Goal: Transaction & Acquisition: Purchase product/service

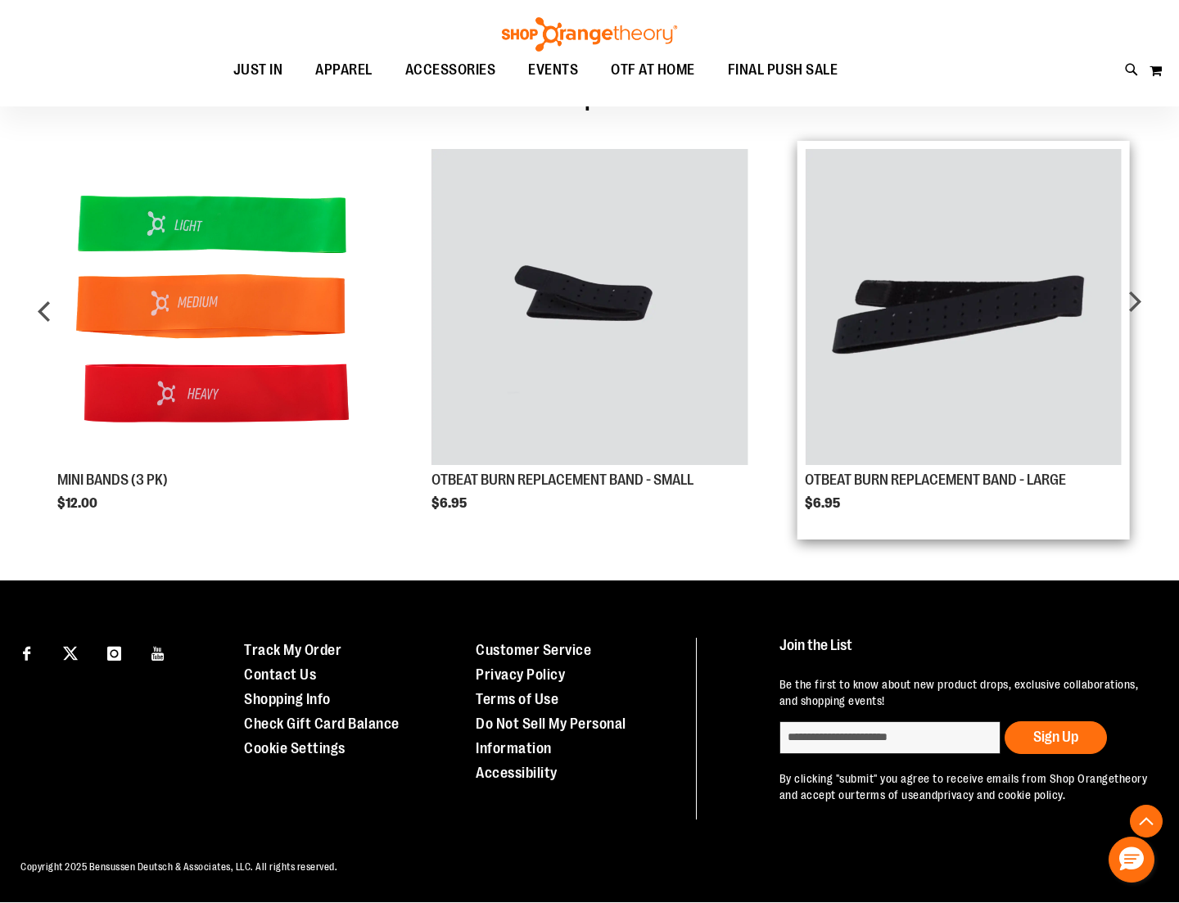
scroll to position [1027, 0]
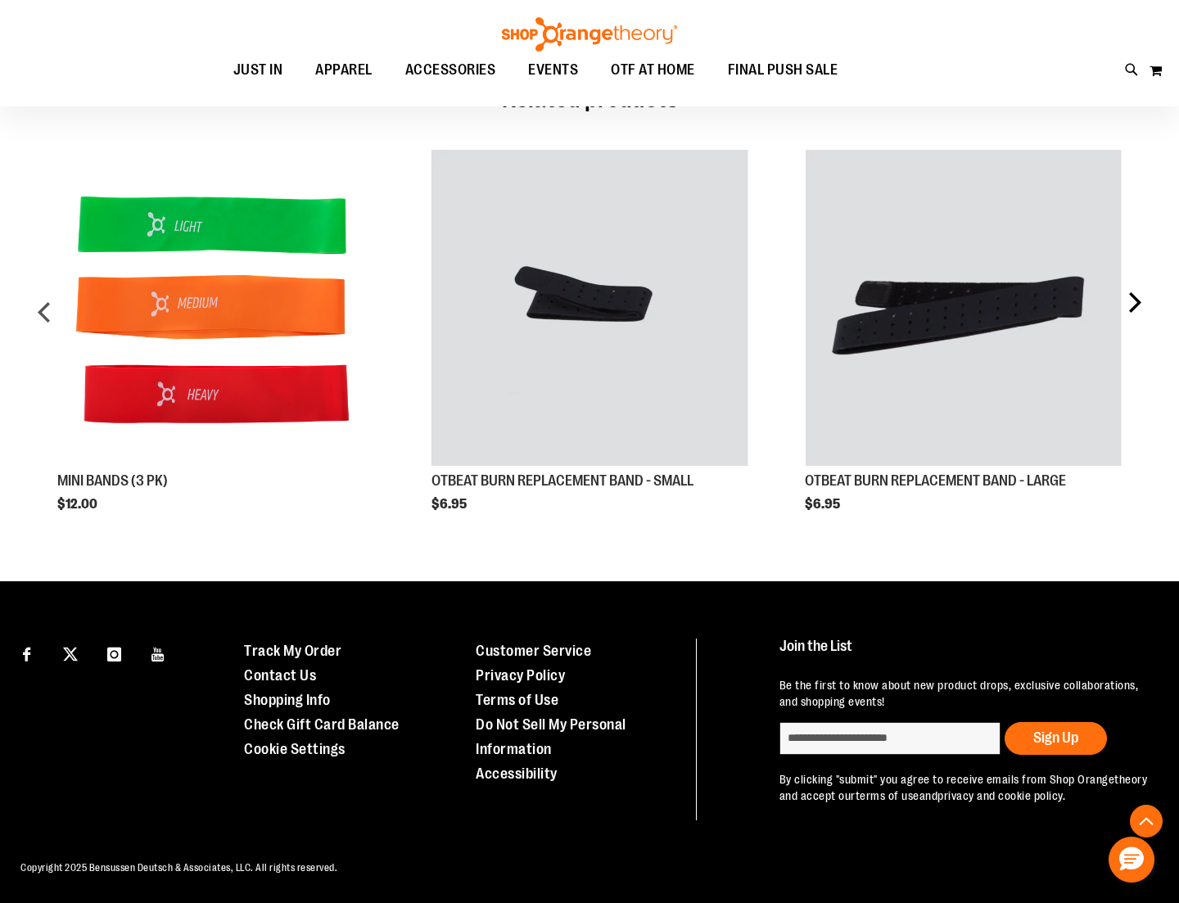
click at [1131, 301] on div "next" at bounding box center [1134, 318] width 33 height 387
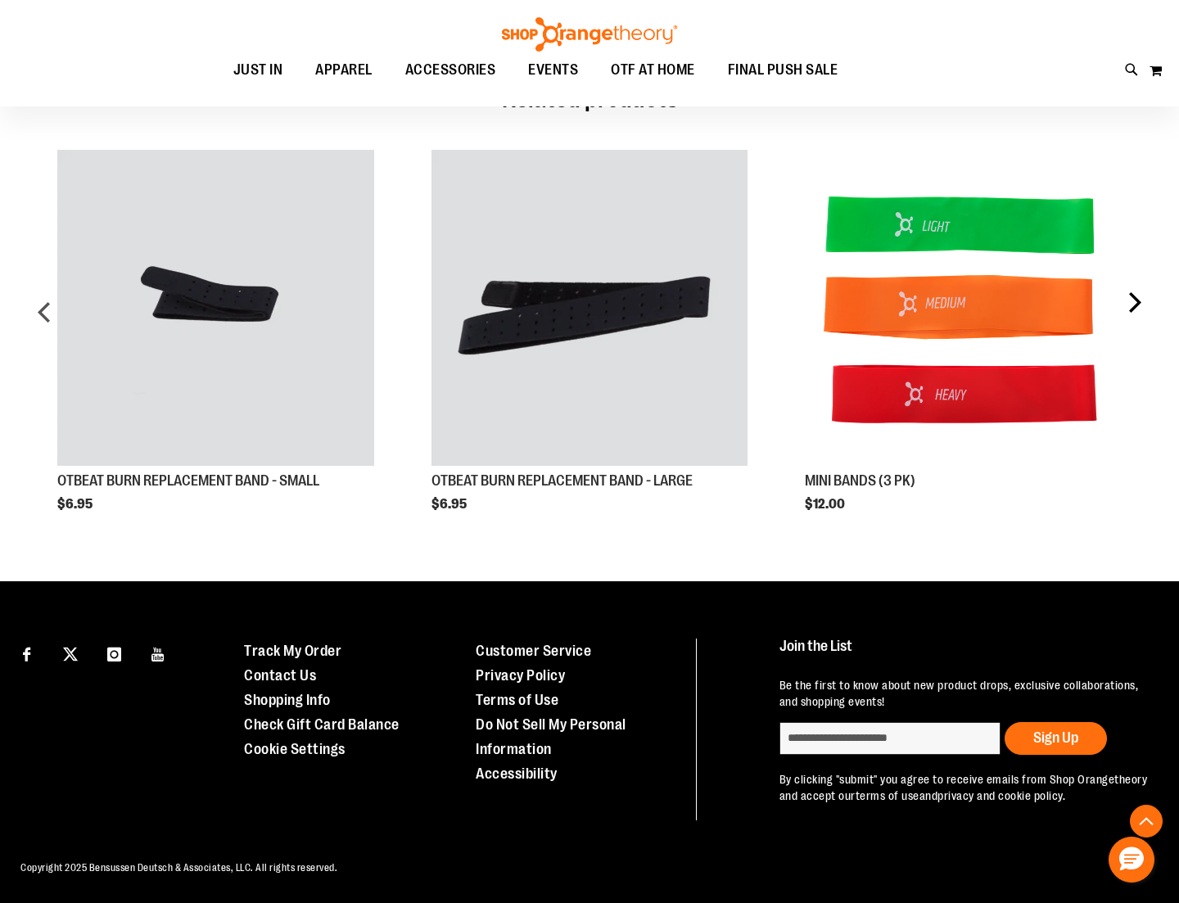
click at [1132, 301] on div "next" at bounding box center [1134, 318] width 33 height 387
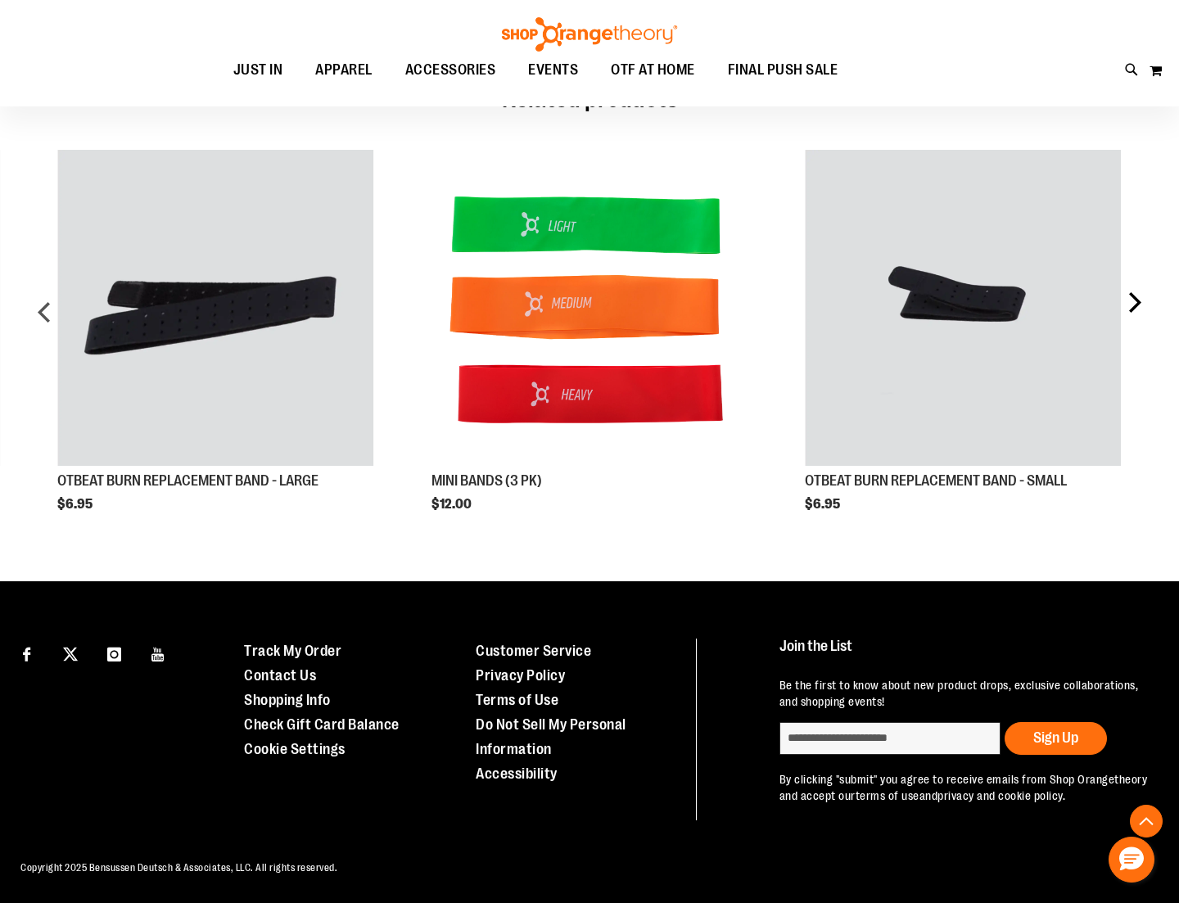
click at [1132, 301] on div "next" at bounding box center [1134, 318] width 33 height 387
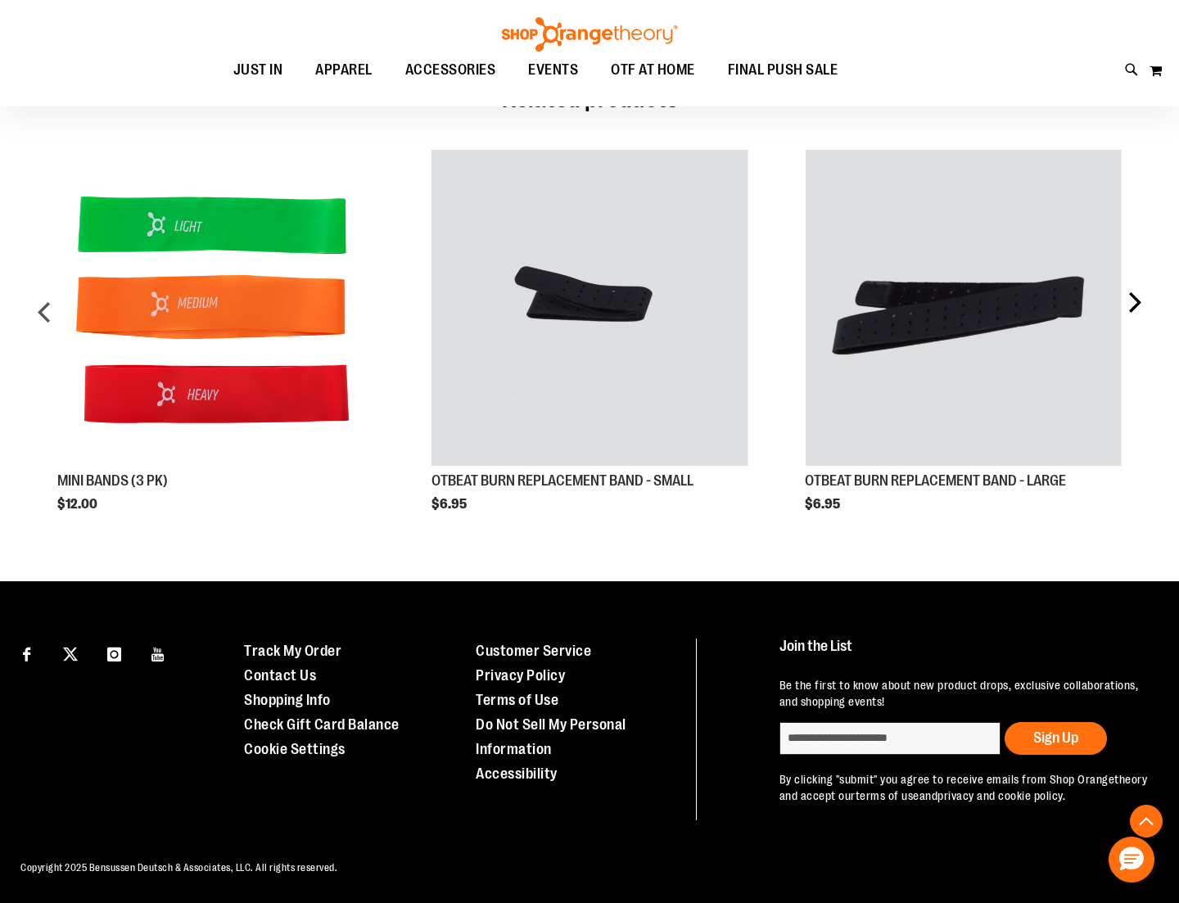
click at [1132, 301] on div "next" at bounding box center [1134, 318] width 33 height 387
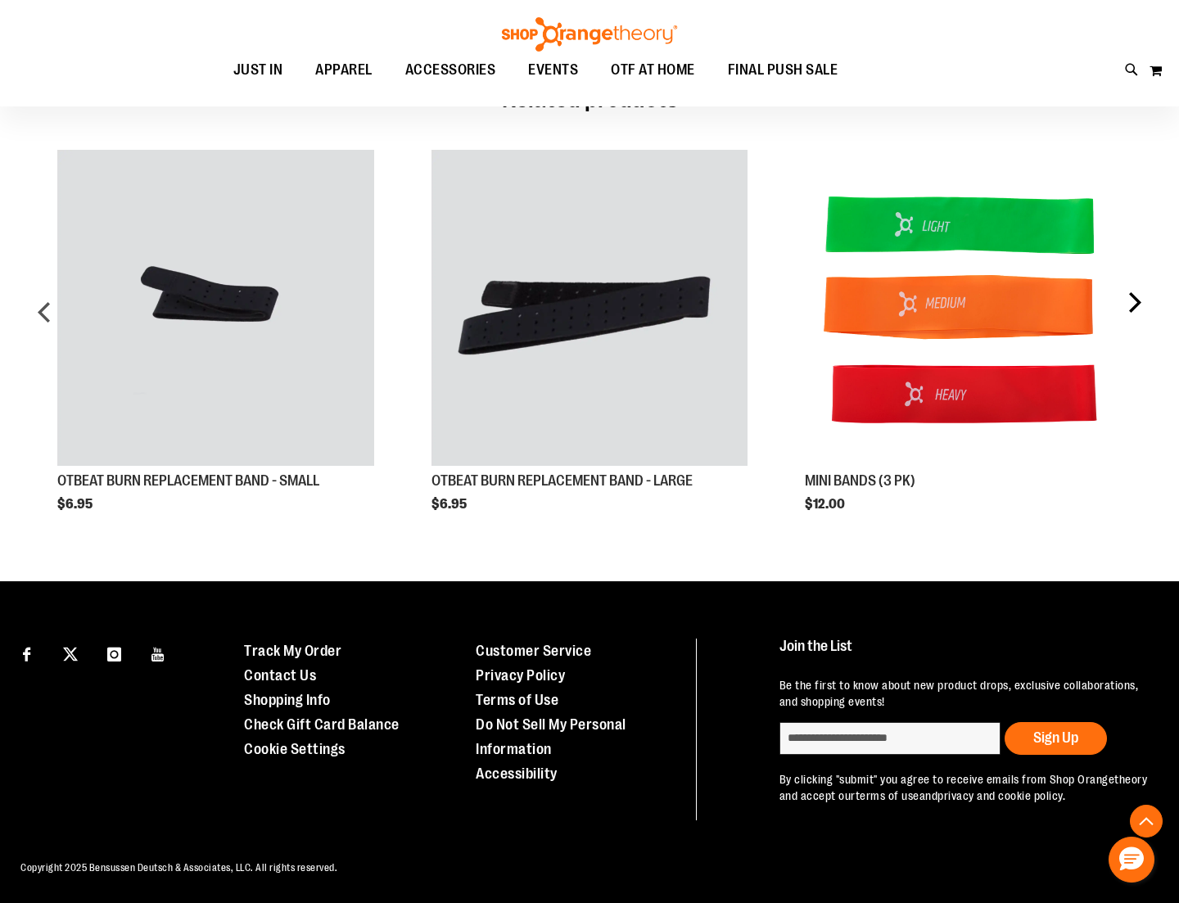
click at [1132, 301] on div "next" at bounding box center [1134, 318] width 33 height 387
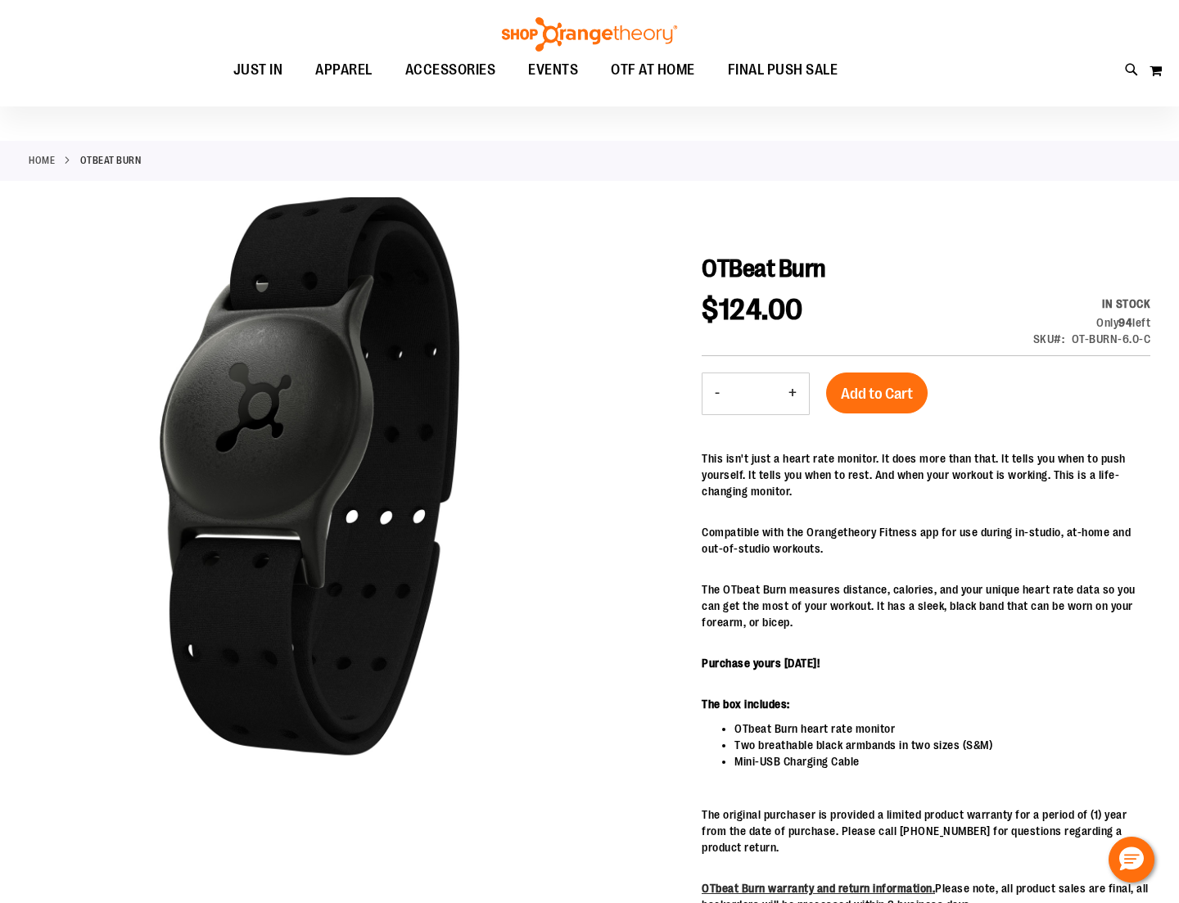
scroll to position [42, 0]
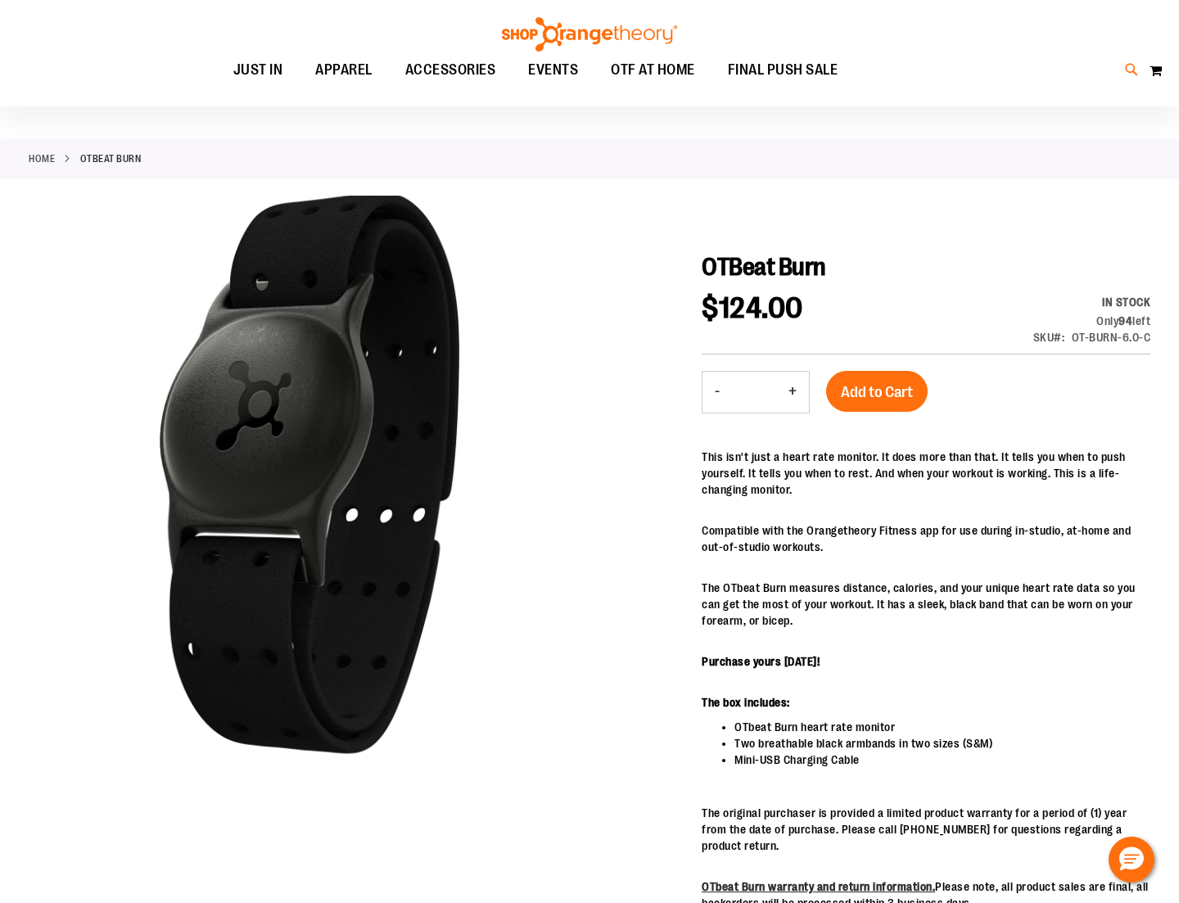
click at [1129, 68] on icon at bounding box center [1132, 70] width 14 height 19
type input "**********"
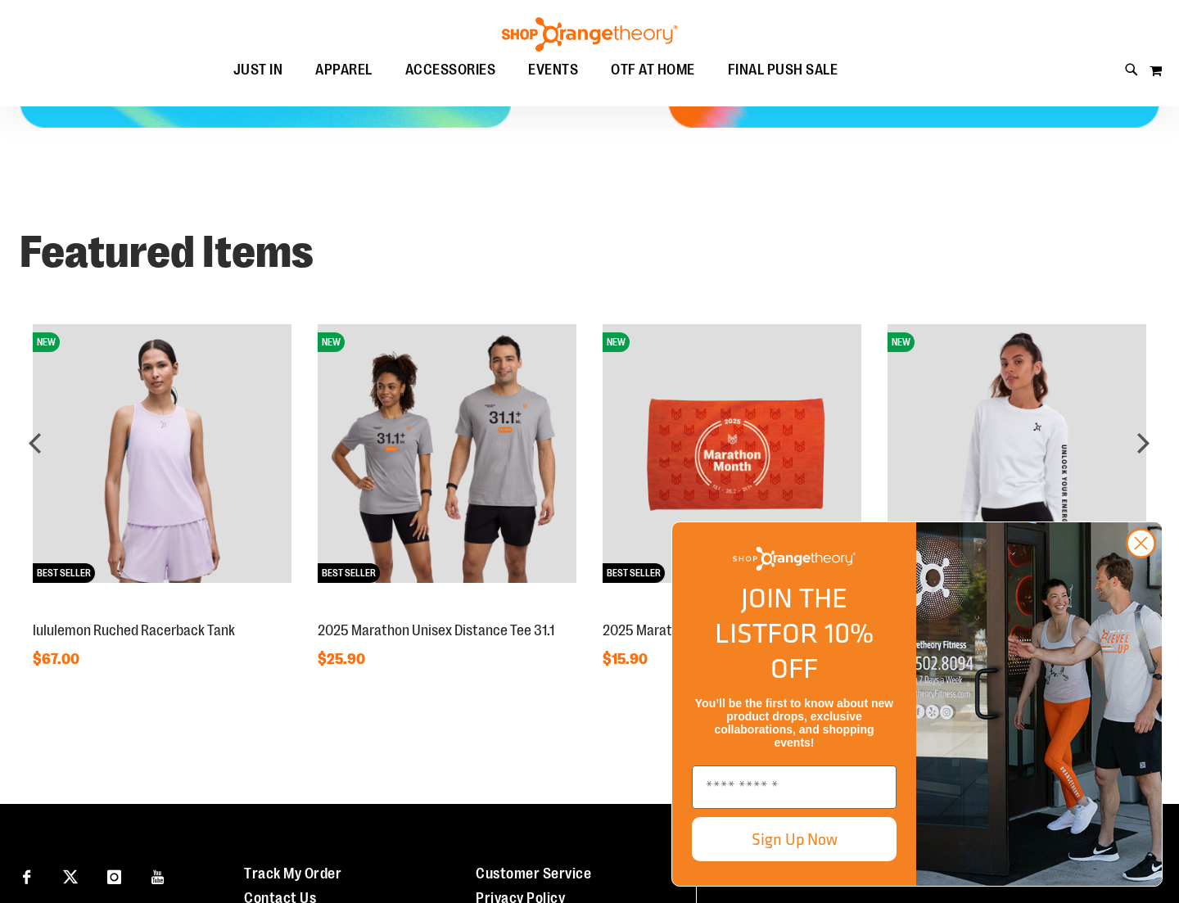
scroll to position [1182, 0]
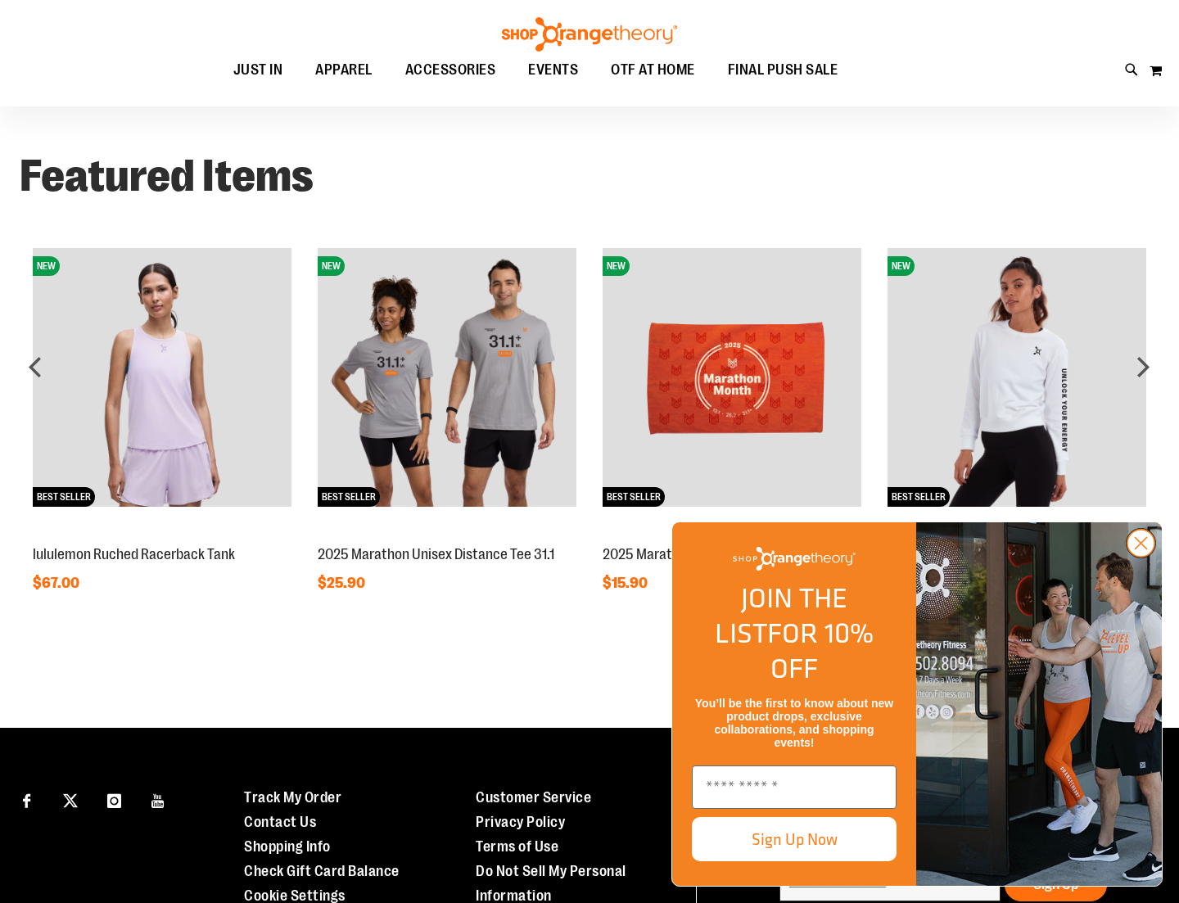
click at [1133, 557] on circle "Close dialog" at bounding box center [1141, 543] width 27 height 27
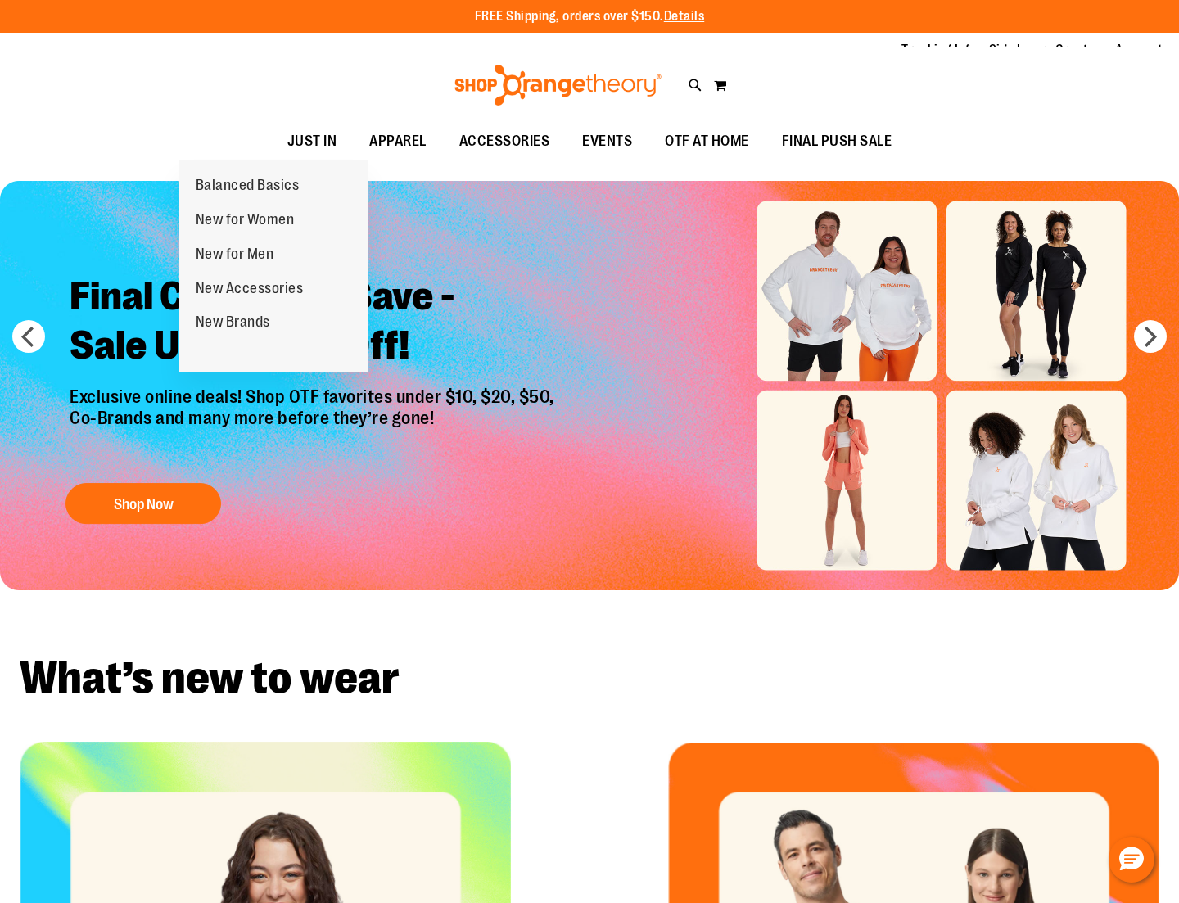
scroll to position [0, 0]
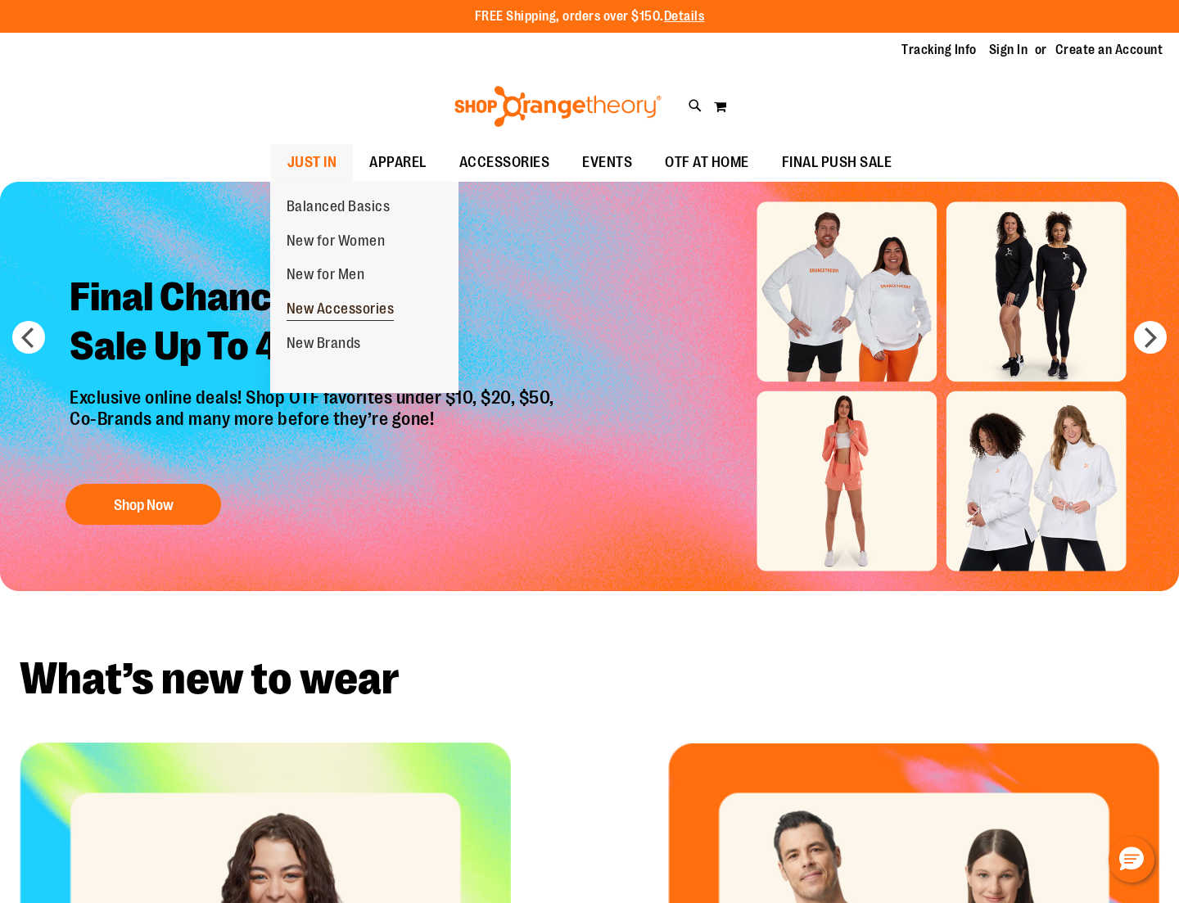
click at [332, 304] on span "New Accessories" at bounding box center [341, 311] width 108 height 20
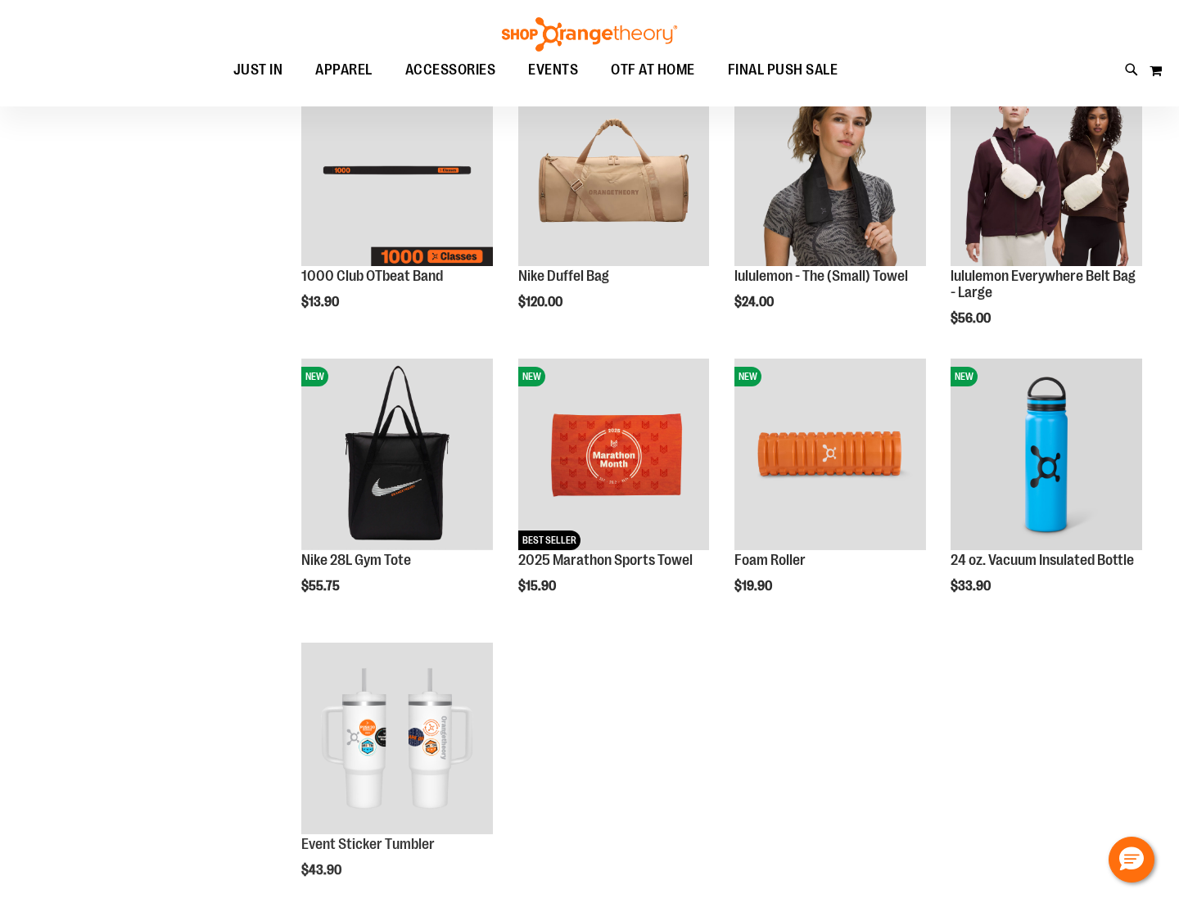
scroll to position [-30, 0]
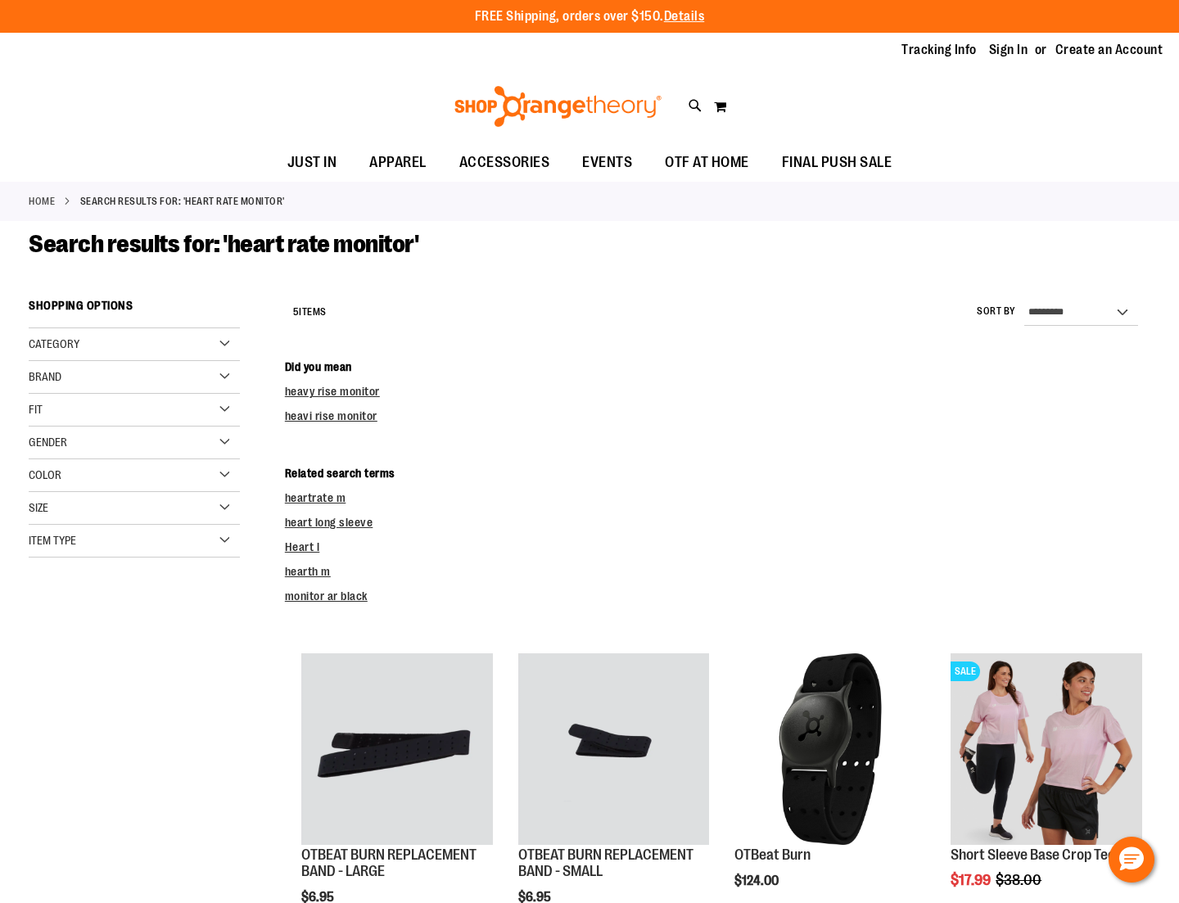
click at [231, 540] on div "Item Type" at bounding box center [134, 541] width 211 height 33
click at [38, 600] on link "OTBeat 2 items" at bounding box center [126, 600] width 203 height 17
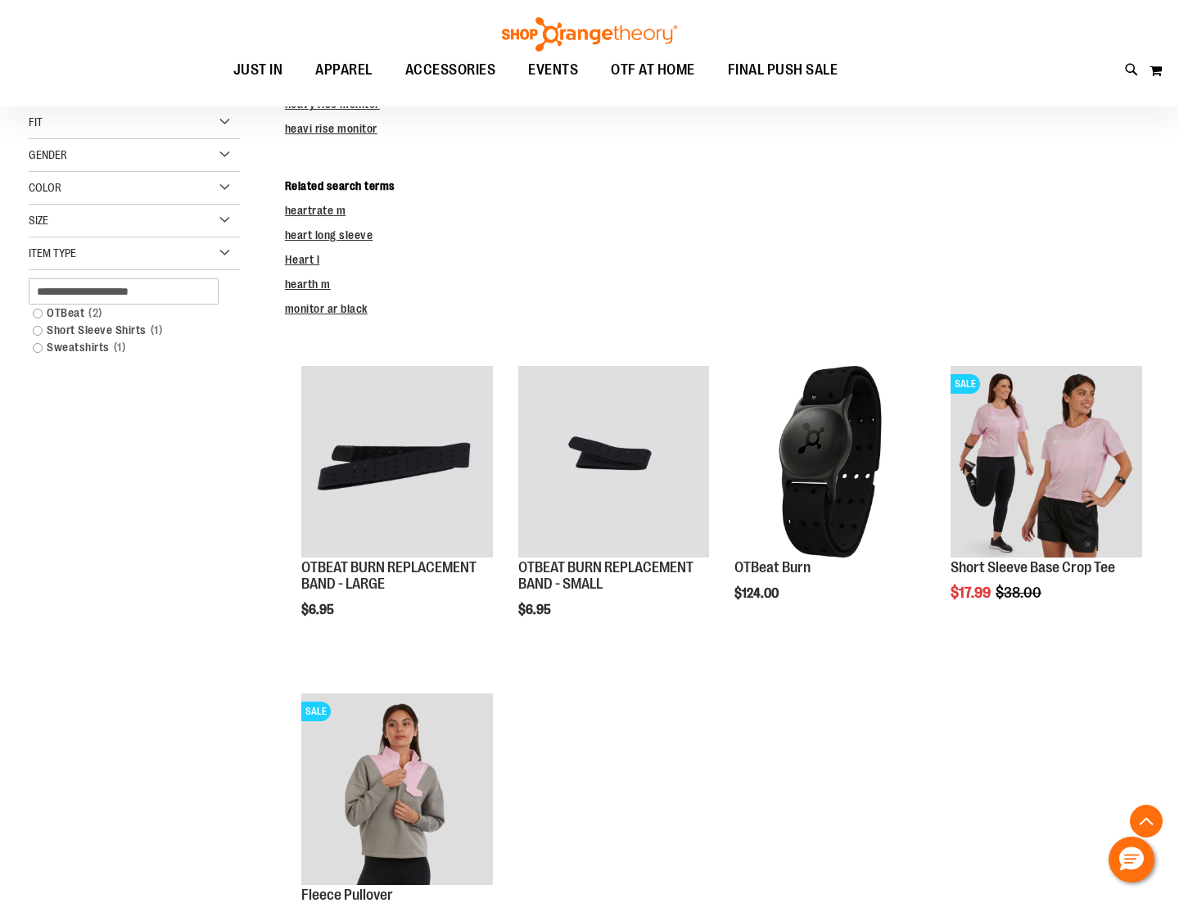
scroll to position [291, 0]
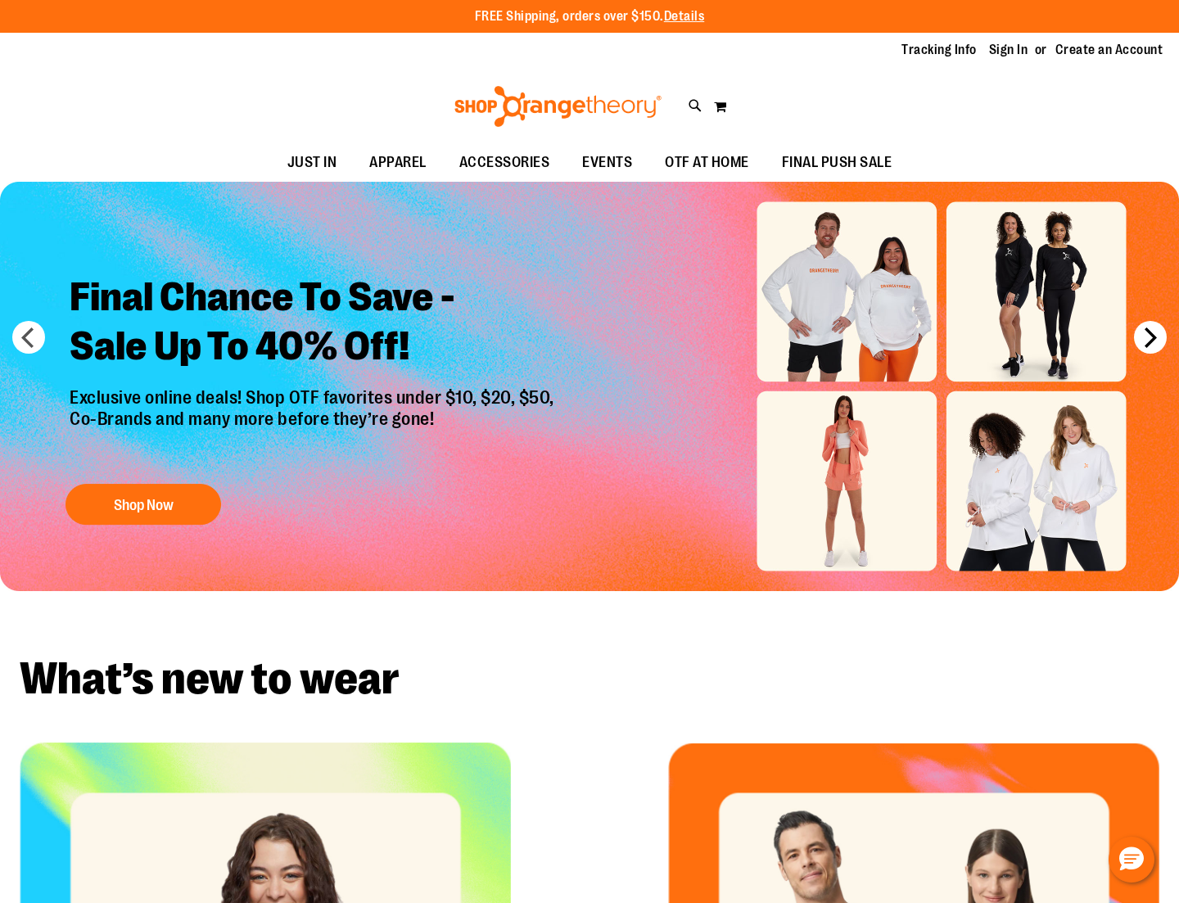
click at [1158, 337] on button "next" at bounding box center [1150, 337] width 33 height 33
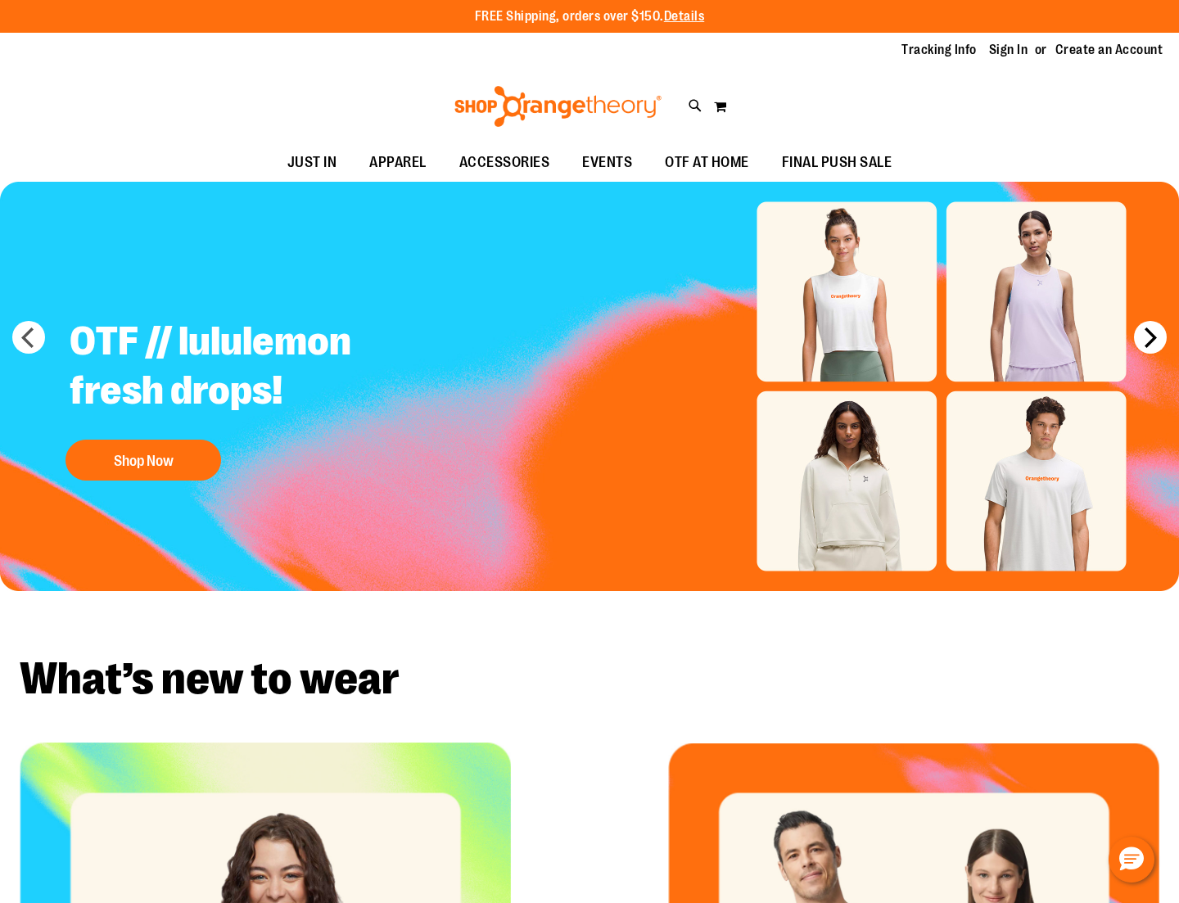
click at [1157, 337] on button "next" at bounding box center [1150, 337] width 33 height 33
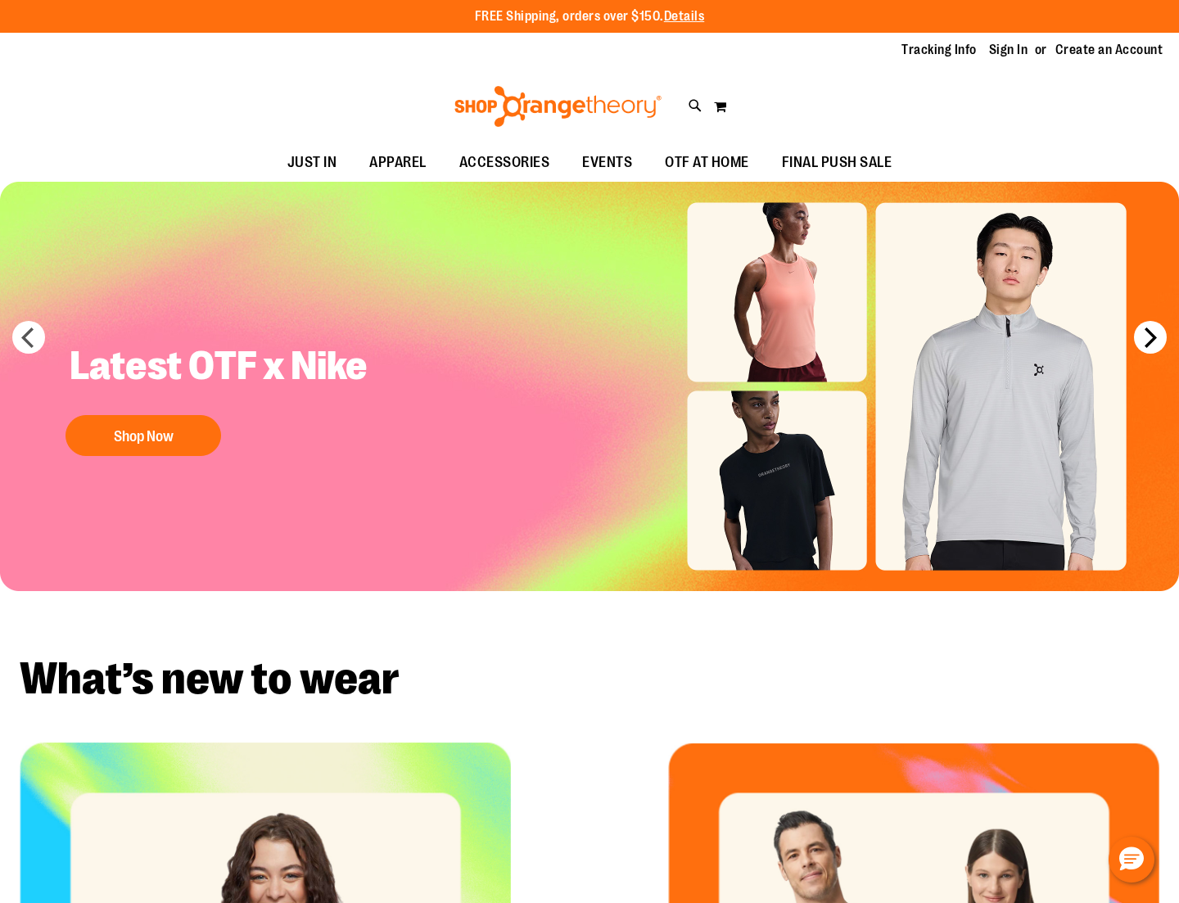
click at [1157, 337] on button "next" at bounding box center [1150, 337] width 33 height 33
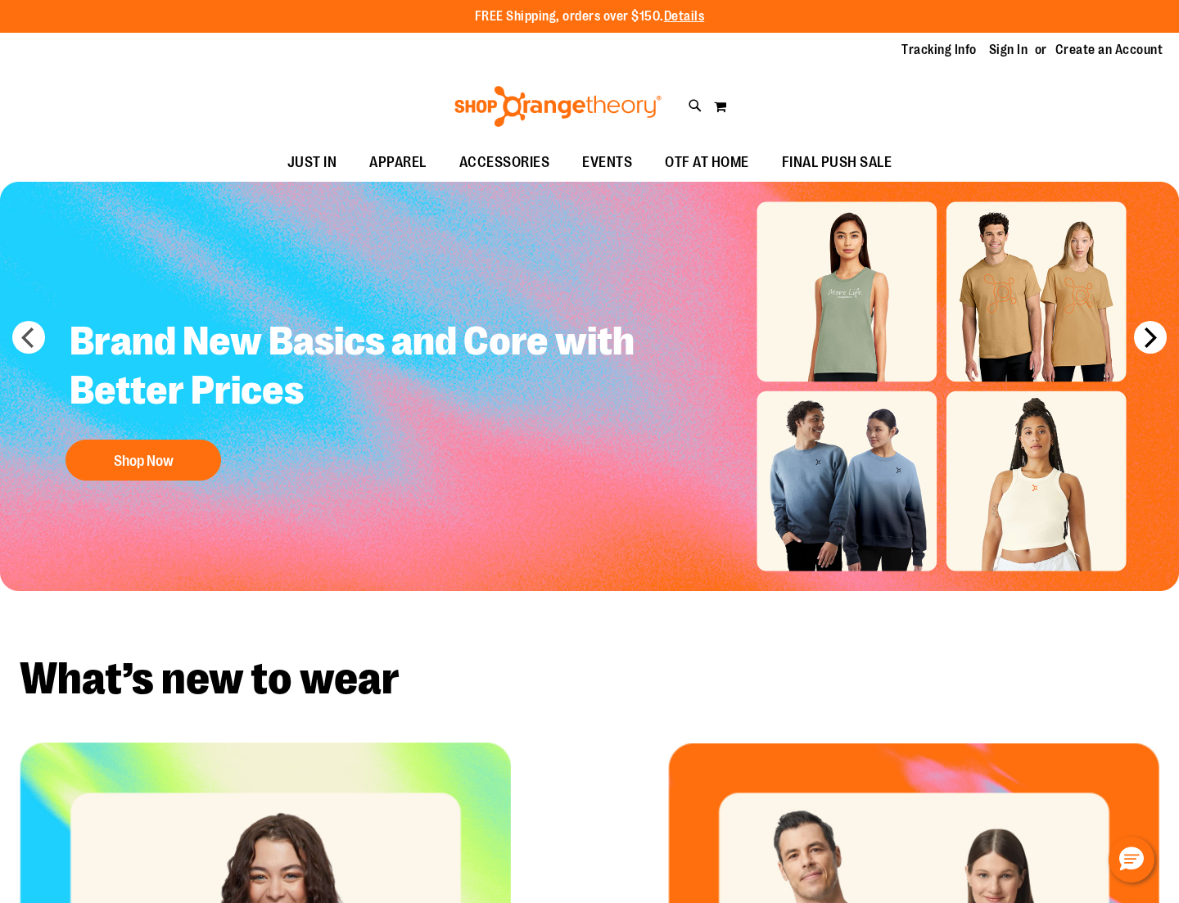
click at [1157, 337] on button "next" at bounding box center [1150, 337] width 33 height 33
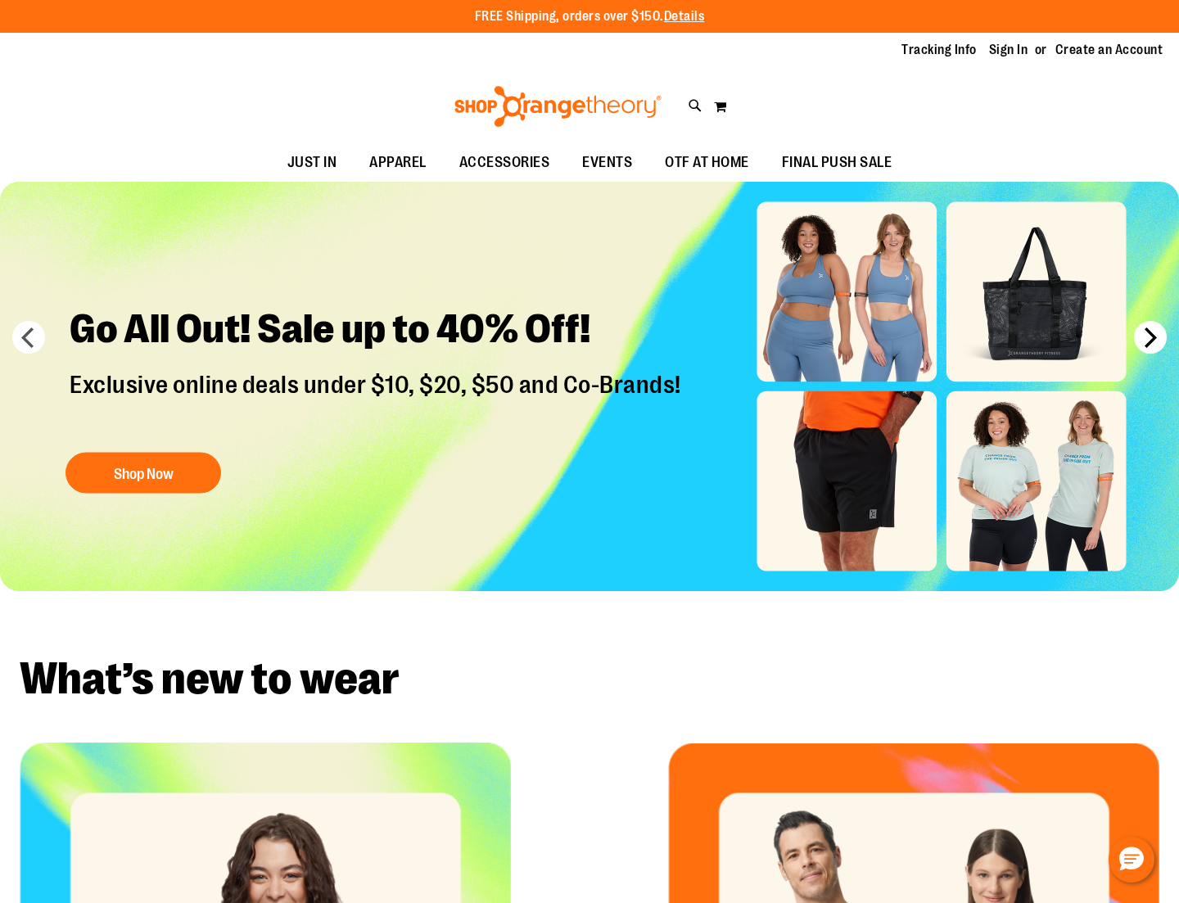
click at [1137, 342] on button "next" at bounding box center [1150, 337] width 33 height 33
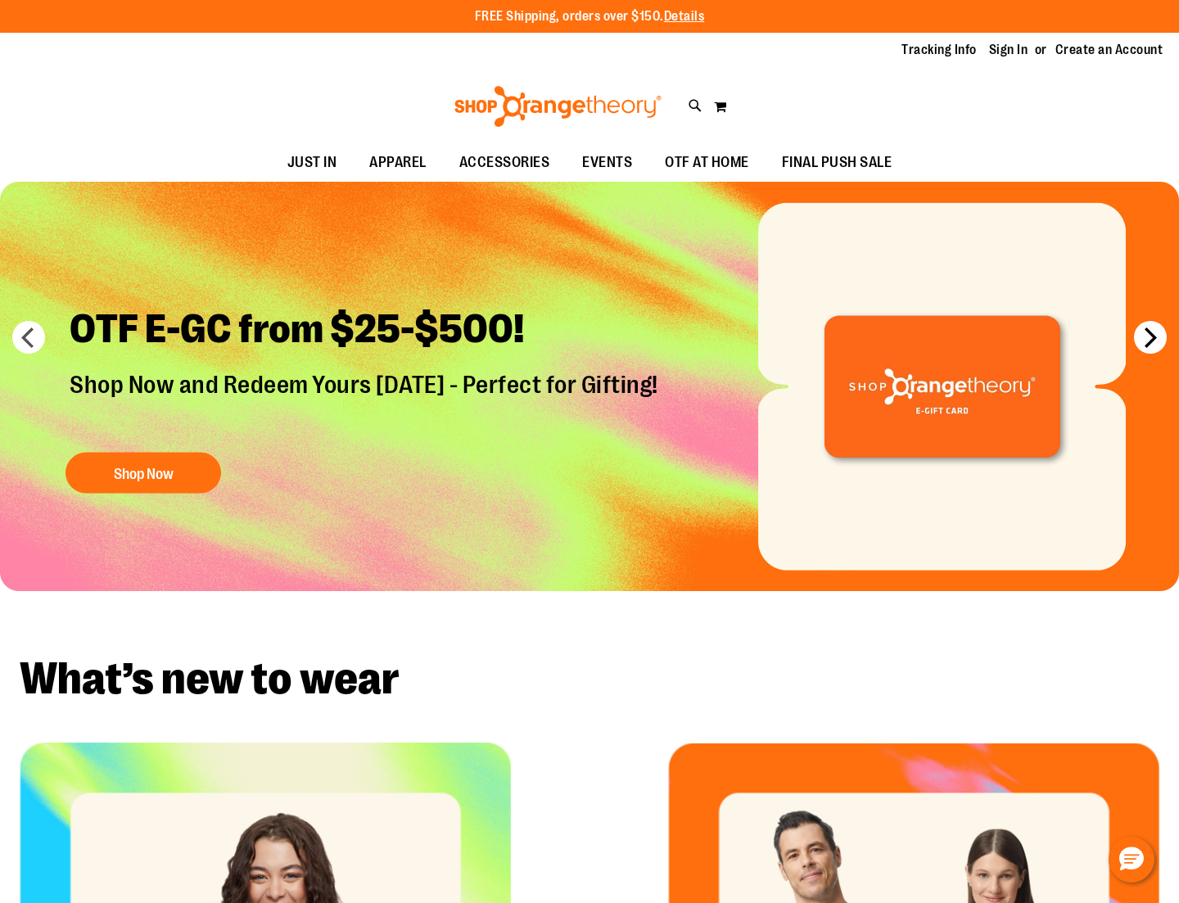
click at [1137, 342] on button "next" at bounding box center [1150, 337] width 33 height 33
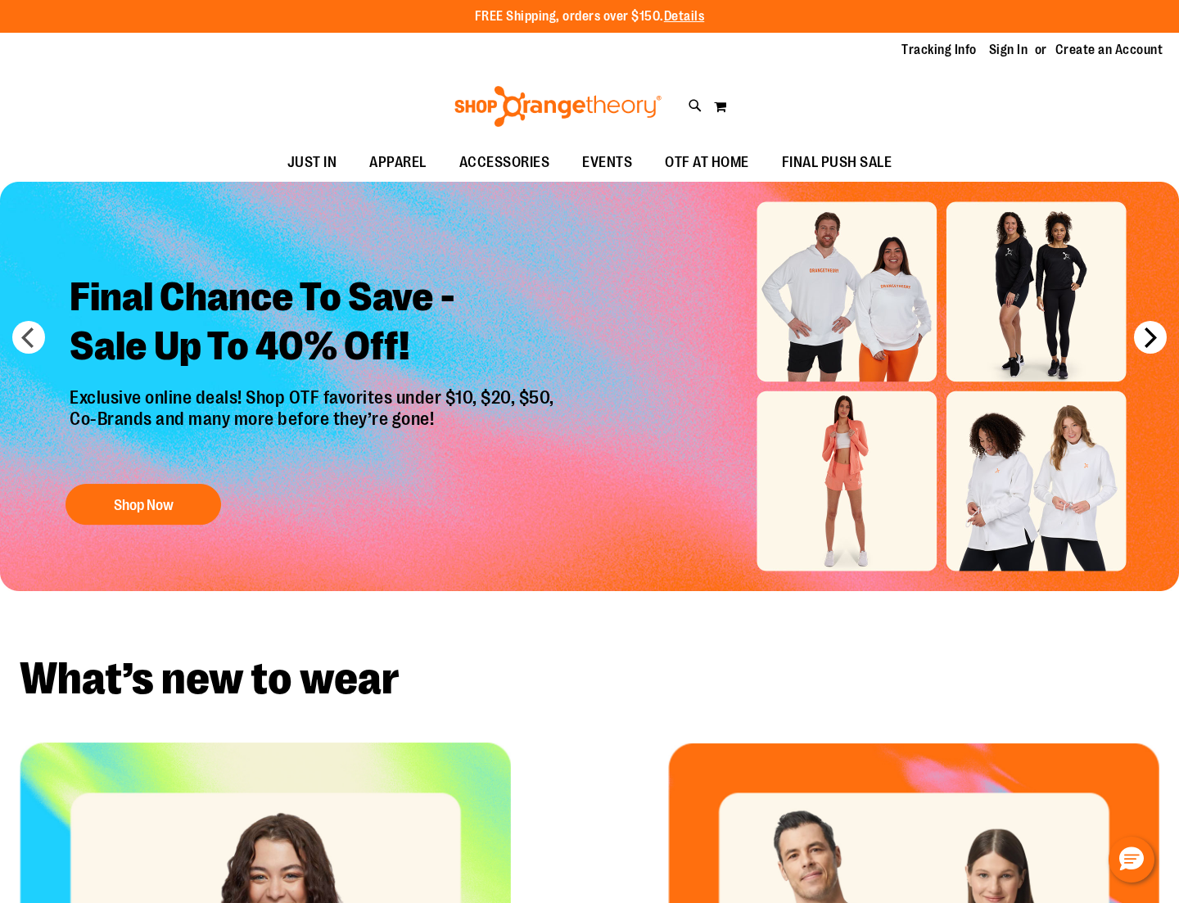
click at [1137, 342] on button "next" at bounding box center [1150, 337] width 33 height 33
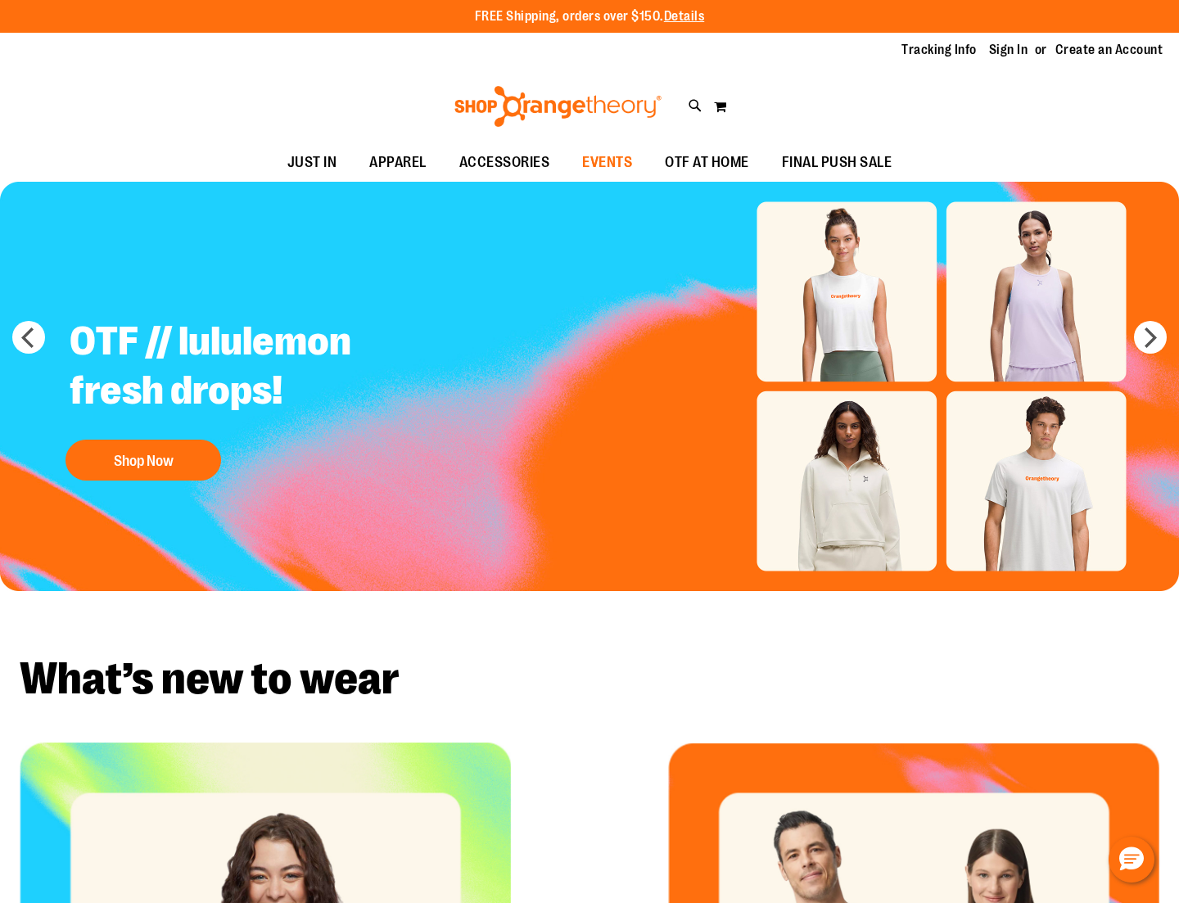
click at [601, 156] on span "EVENTS" at bounding box center [607, 162] width 50 height 37
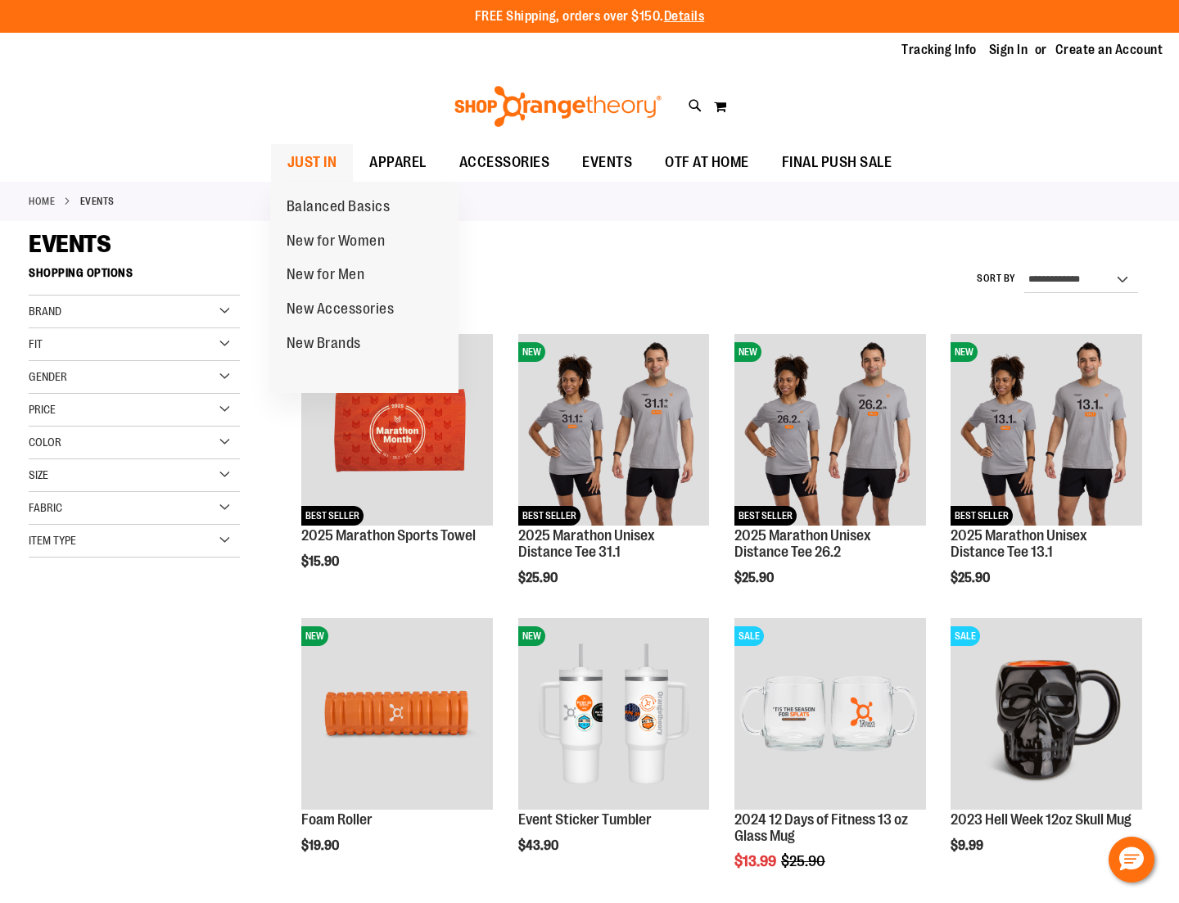
click at [305, 156] on span "JUST IN" at bounding box center [312, 162] width 50 height 37
